Goal: Transaction & Acquisition: Obtain resource

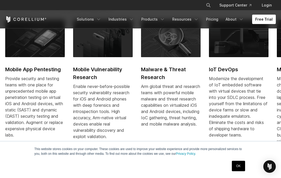
scroll to position [257, 0]
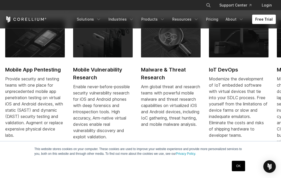
click at [43, 73] on h2 "Mobile App Pentesting" at bounding box center [35, 70] width 60 height 8
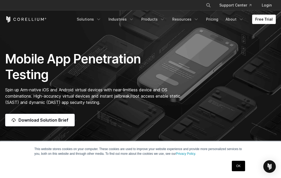
scroll to position [23, 0]
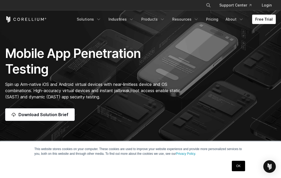
click at [241, 177] on div "This website stores cookies on your computer. These cookies are used to improve…" at bounding box center [140, 159] width 260 height 36
click at [240, 171] on link "OK" at bounding box center [238, 165] width 13 height 10
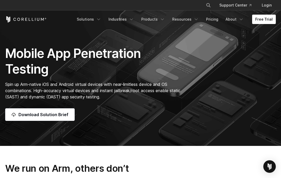
click at [62, 117] on span "Download Solution Brief" at bounding box center [43, 114] width 50 height 6
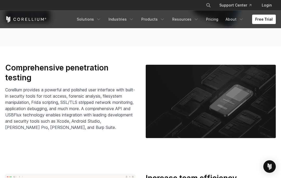
scroll to position [728, 0]
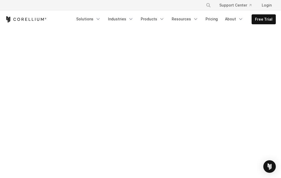
scroll to position [124, 0]
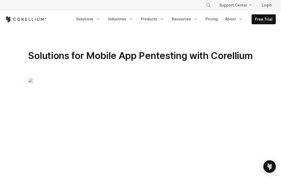
scroll to position [0, 0]
